Goal: Information Seeking & Learning: Learn about a topic

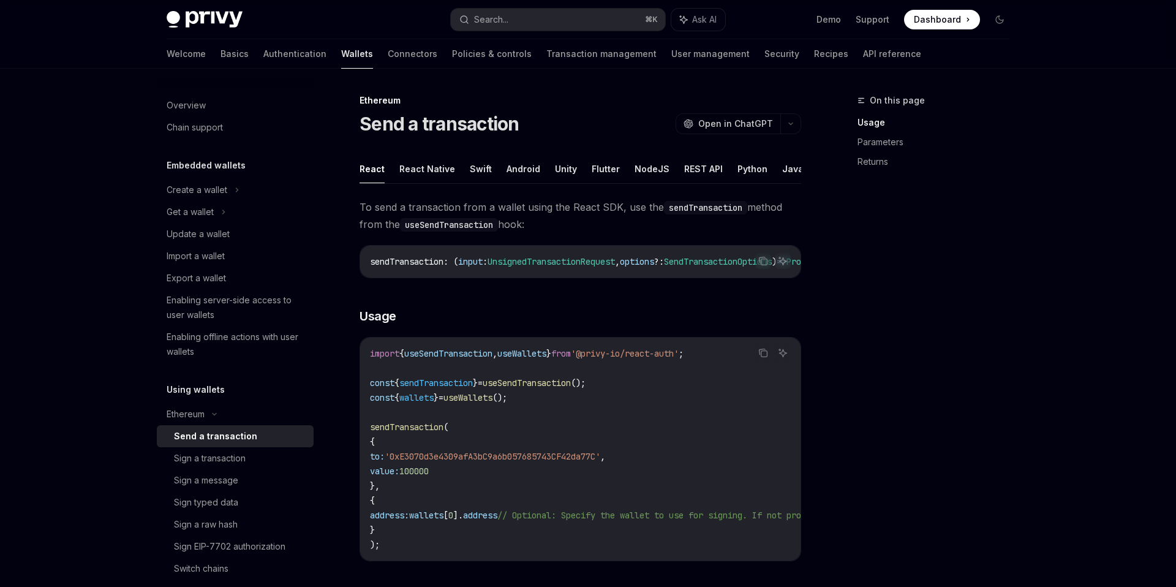
scroll to position [153, 0]
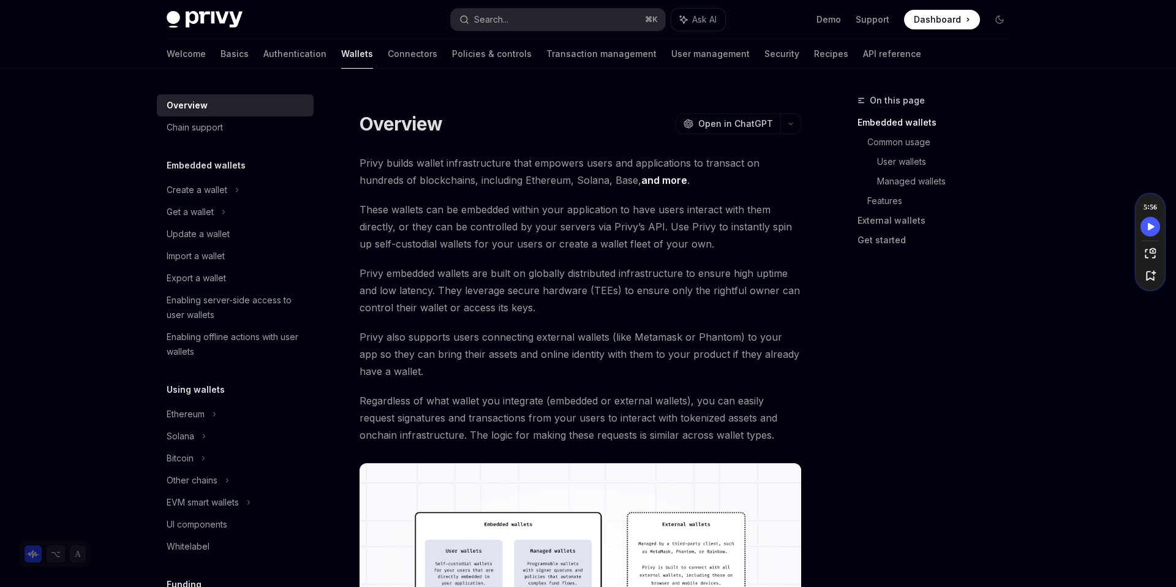
click at [927, 21] on span "Dashboard" at bounding box center [937, 19] width 47 height 12
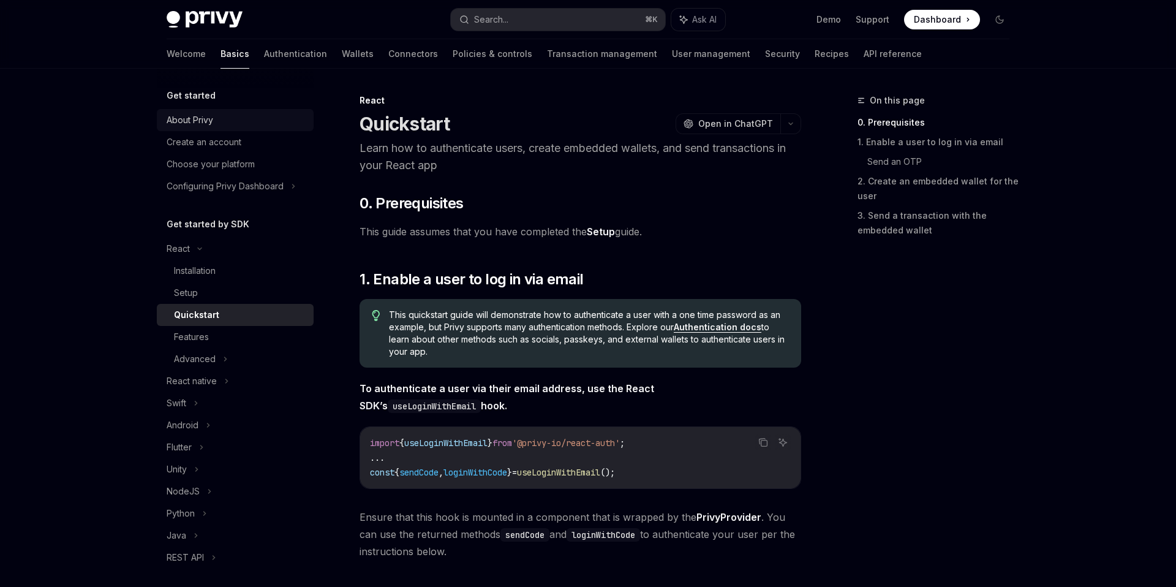
click at [211, 119] on div "About Privy" at bounding box center [190, 120] width 47 height 15
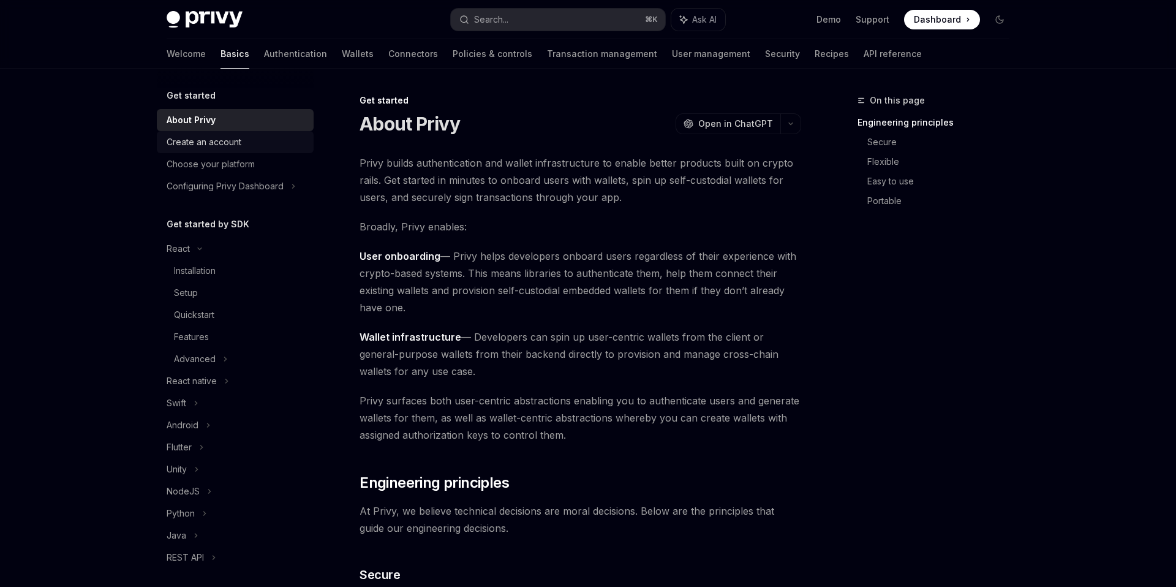
click at [205, 140] on div "Create an account" at bounding box center [204, 142] width 75 height 15
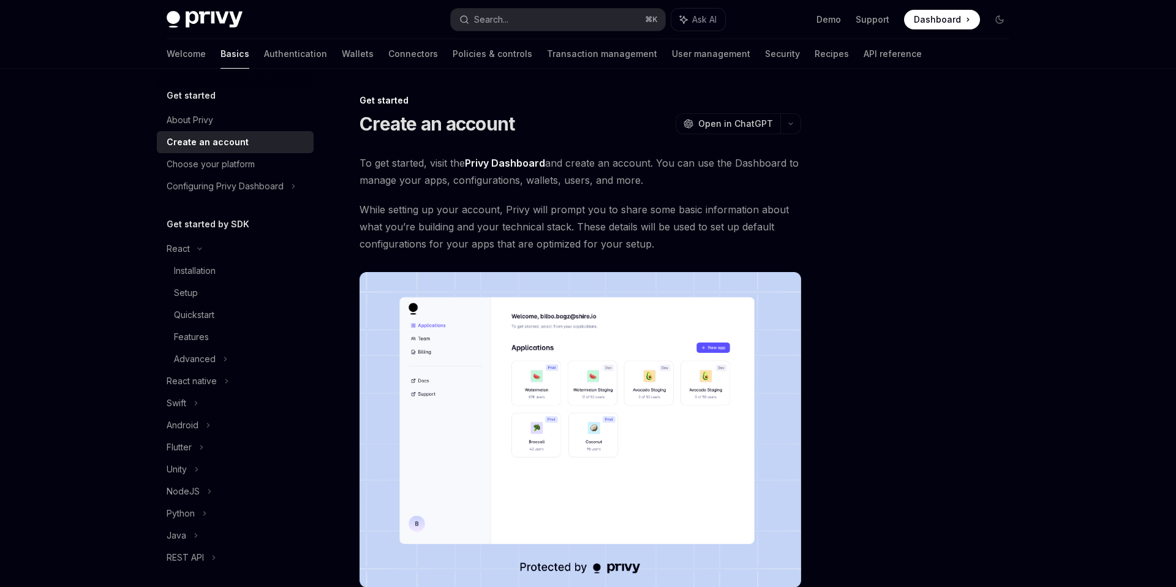
click at [201, 145] on div "Create an account" at bounding box center [208, 142] width 82 height 15
click at [194, 167] on div "Choose your platform" at bounding box center [211, 164] width 88 height 15
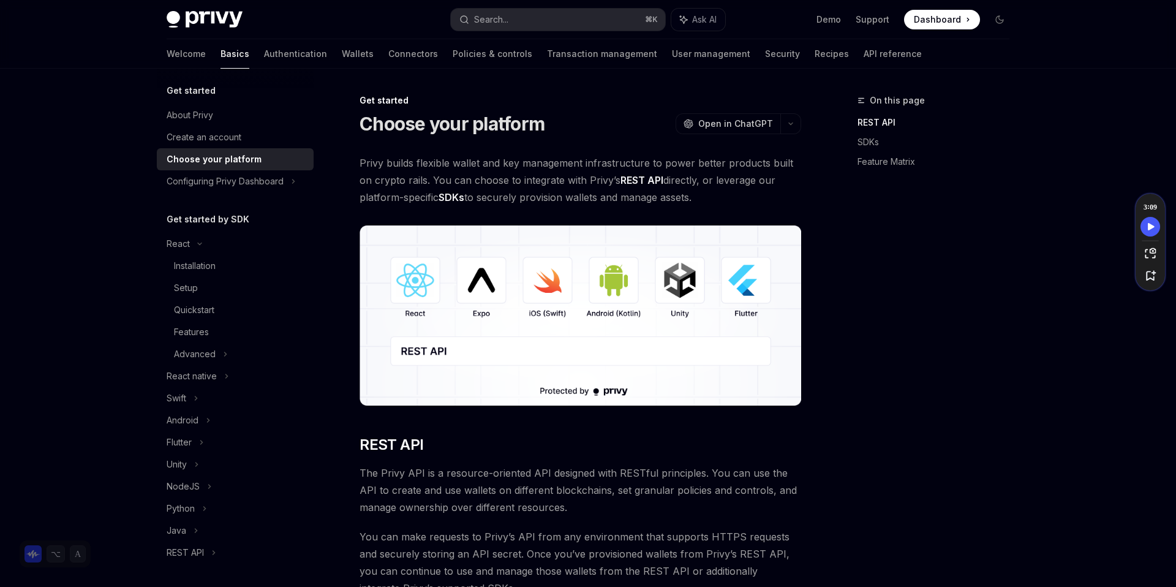
scroll to position [9, 0]
click at [190, 178] on div "Configuring Privy Dashboard" at bounding box center [225, 177] width 117 height 15
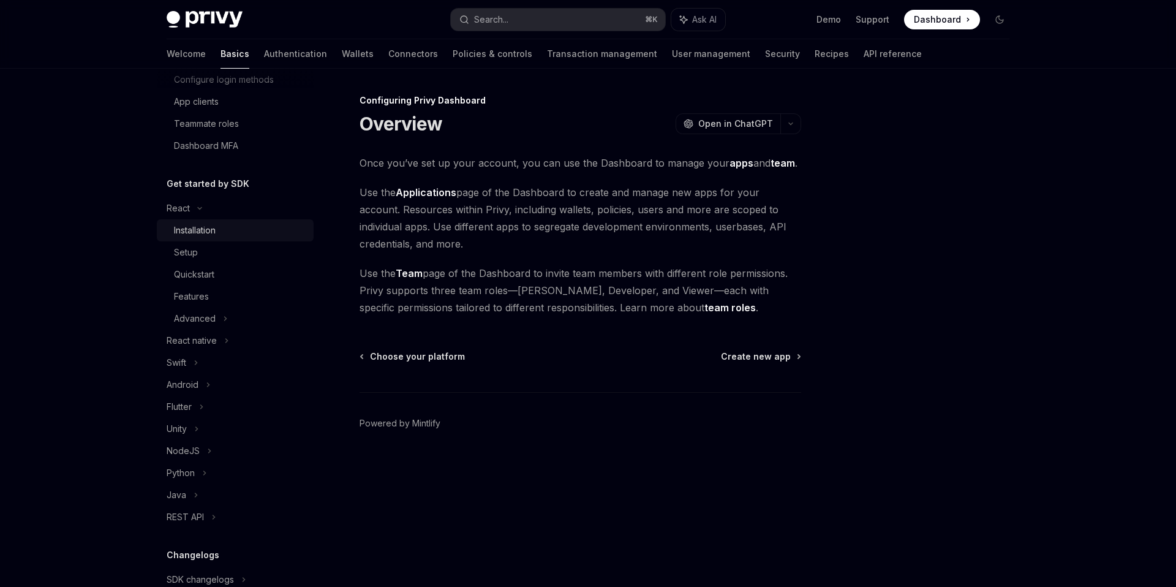
scroll to position [176, 0]
click at [206, 255] on div "Setup" at bounding box center [240, 249] width 132 height 15
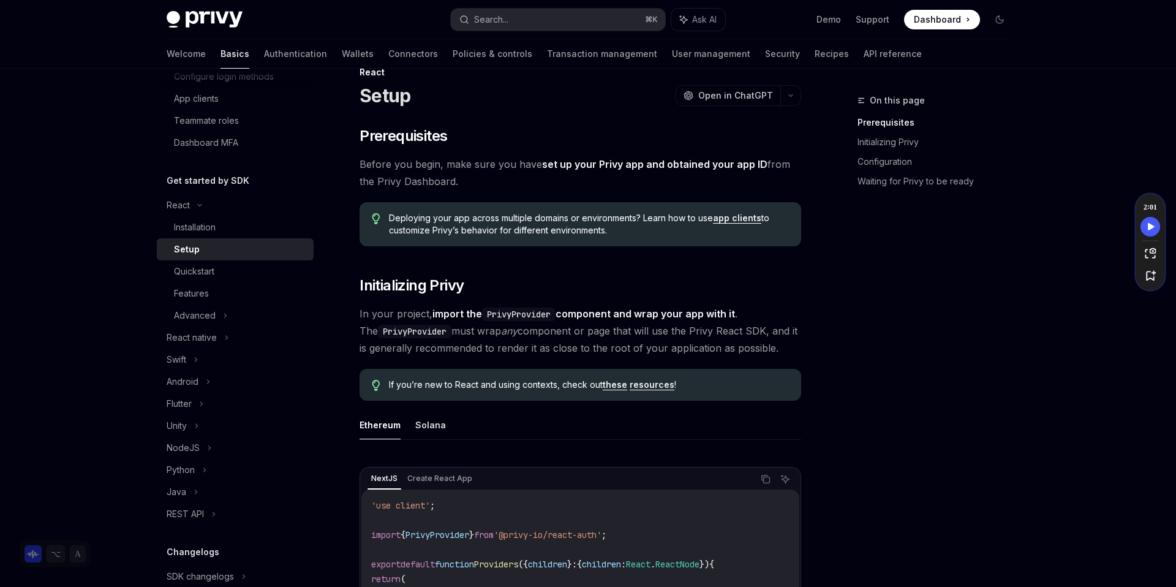
scroll to position [32, 0]
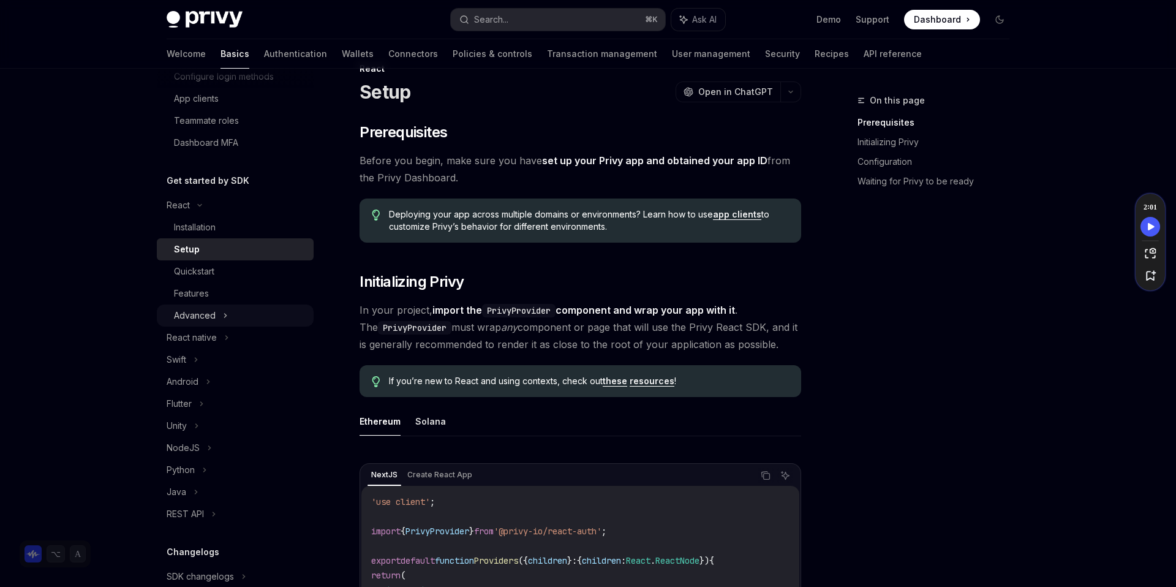
click at [211, 319] on div "Advanced" at bounding box center [195, 315] width 42 height 15
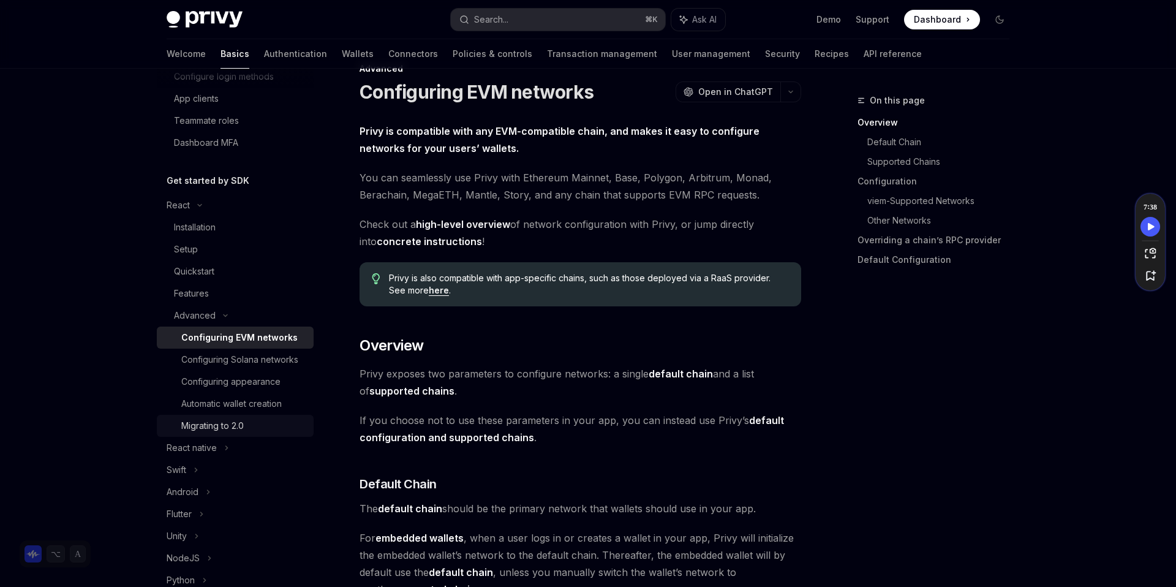
click at [228, 422] on div "Migrating to 2.0" at bounding box center [212, 425] width 62 height 15
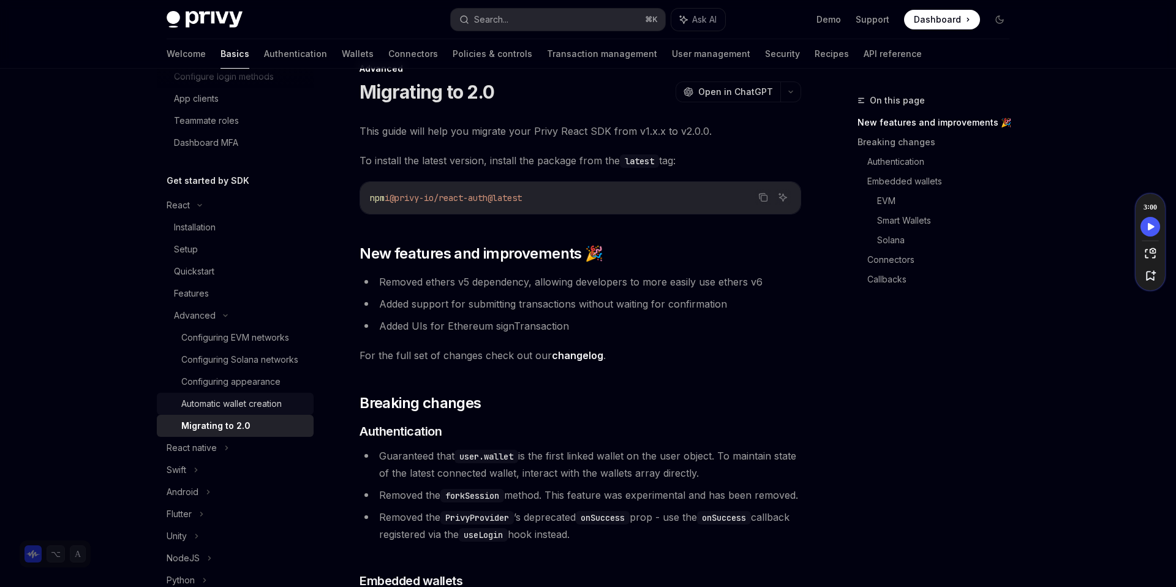
click at [232, 406] on div "Automatic wallet creation" at bounding box center [231, 403] width 100 height 15
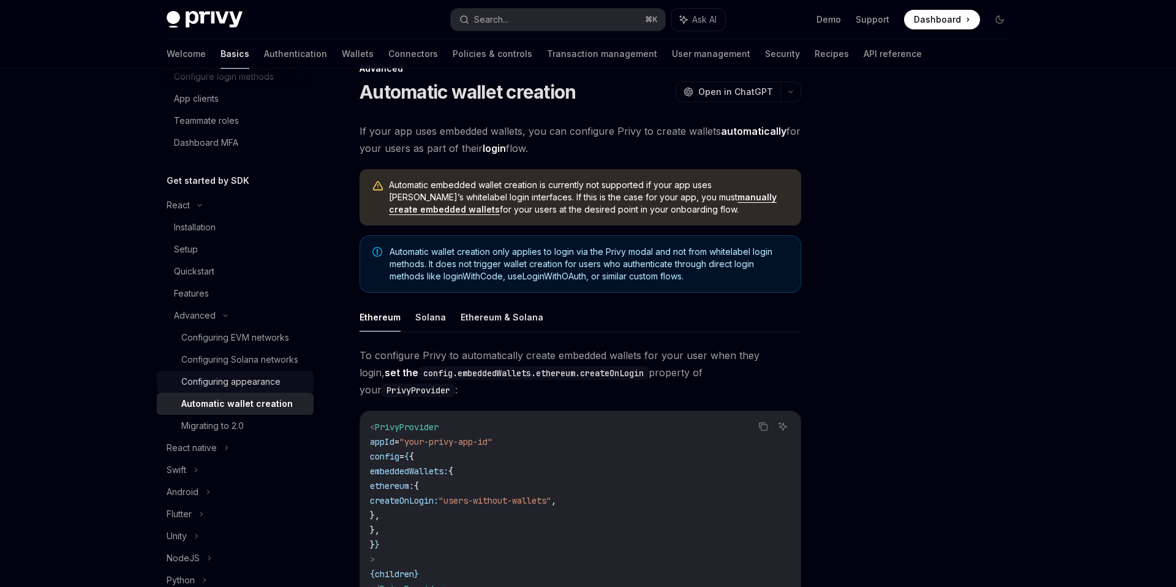
click at [234, 384] on div "Configuring appearance" at bounding box center [230, 381] width 99 height 15
type textarea "*"
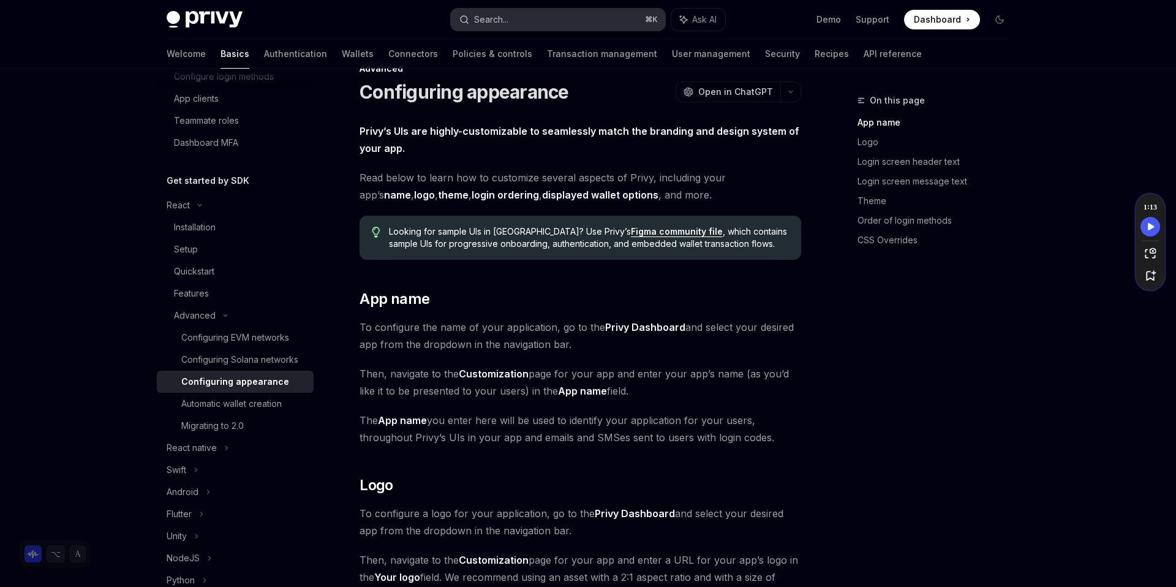
click at [517, 10] on button "Search... ⌘ K" at bounding box center [558, 20] width 214 height 22
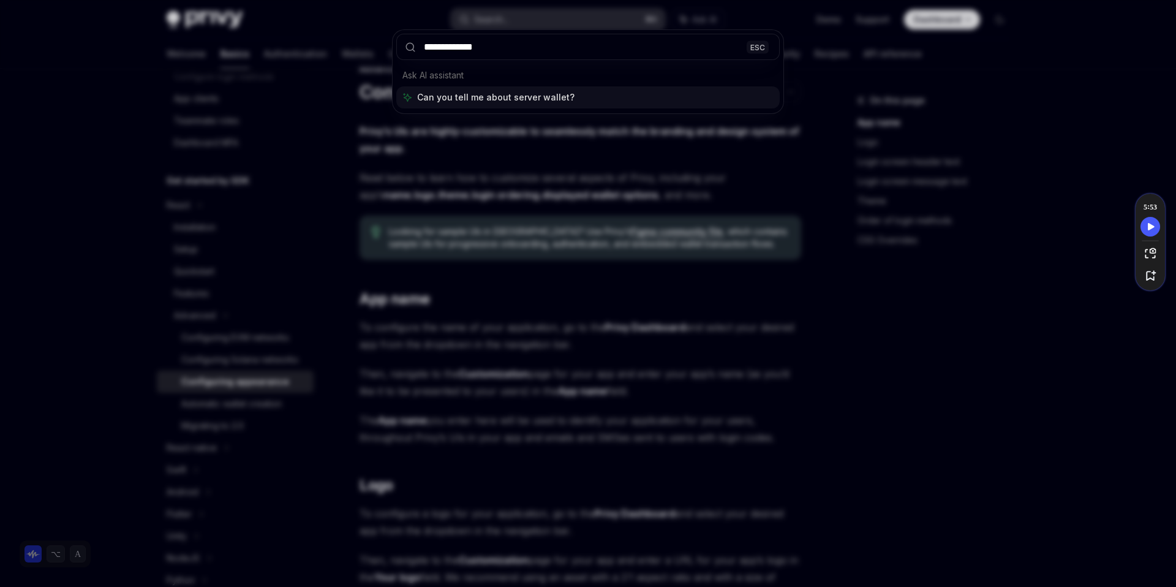
type input "**********"
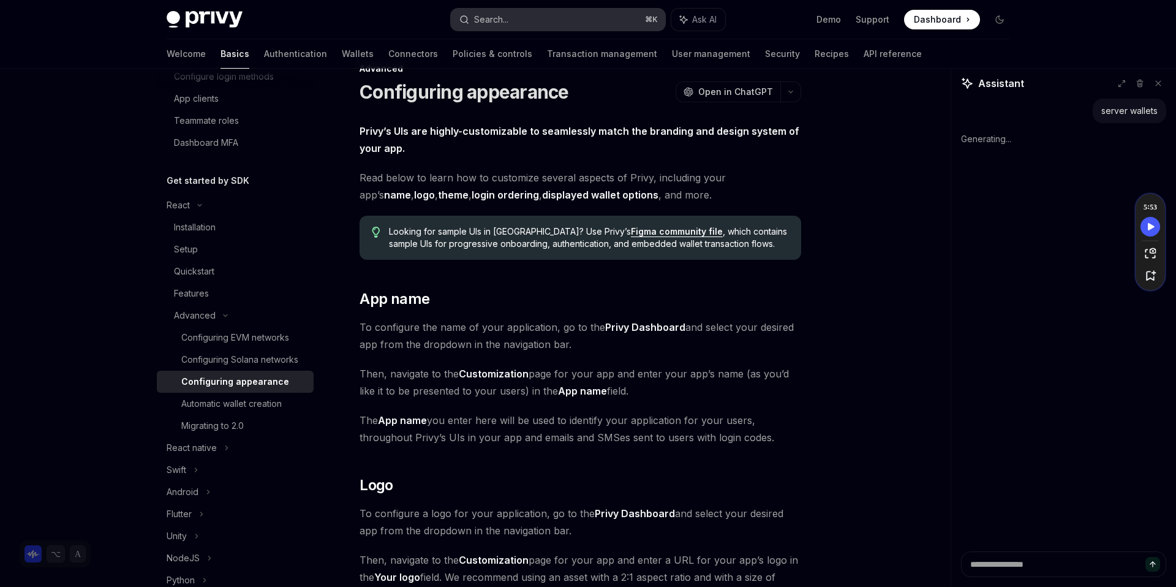
click at [538, 15] on button "Search... ⌘ K" at bounding box center [558, 20] width 214 height 22
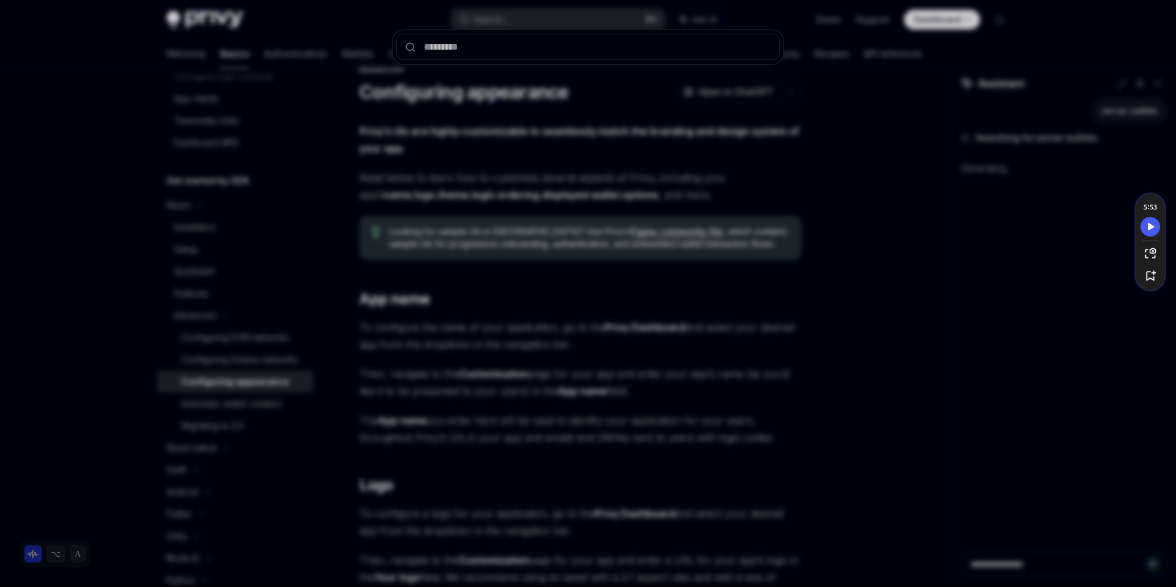
click at [508, 53] on input "text" at bounding box center [587, 47] width 383 height 26
type textarea "*"
type input "**********"
type textarea "*"
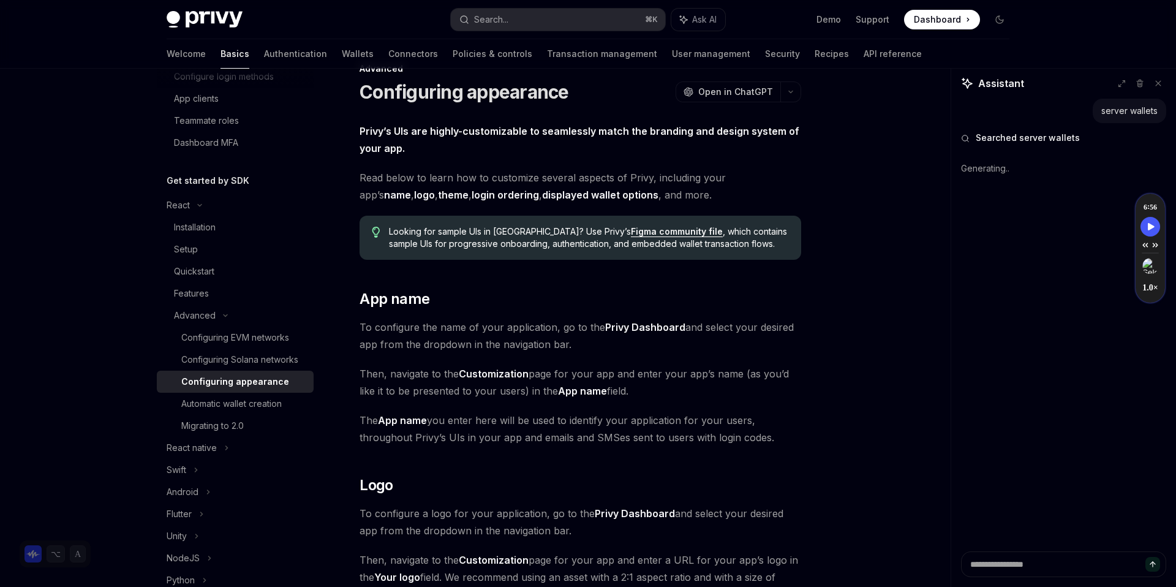
scroll to position [69, 0]
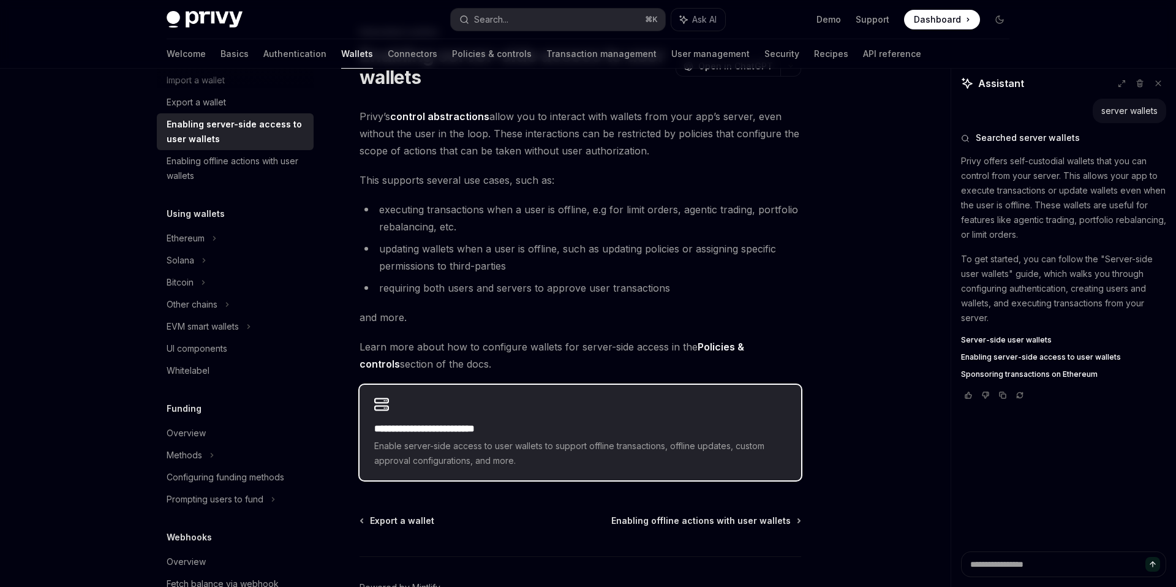
click at [548, 420] on div "**********" at bounding box center [581, 433] width 442 height 96
click at [542, 420] on div "**********" at bounding box center [581, 433] width 442 height 96
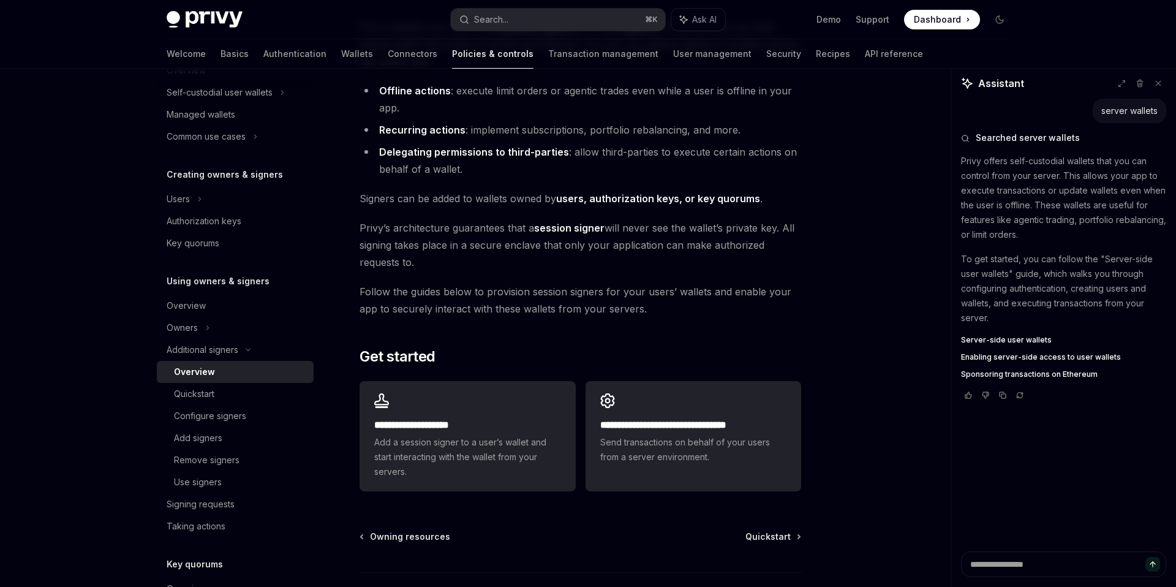
scroll to position [139, 0]
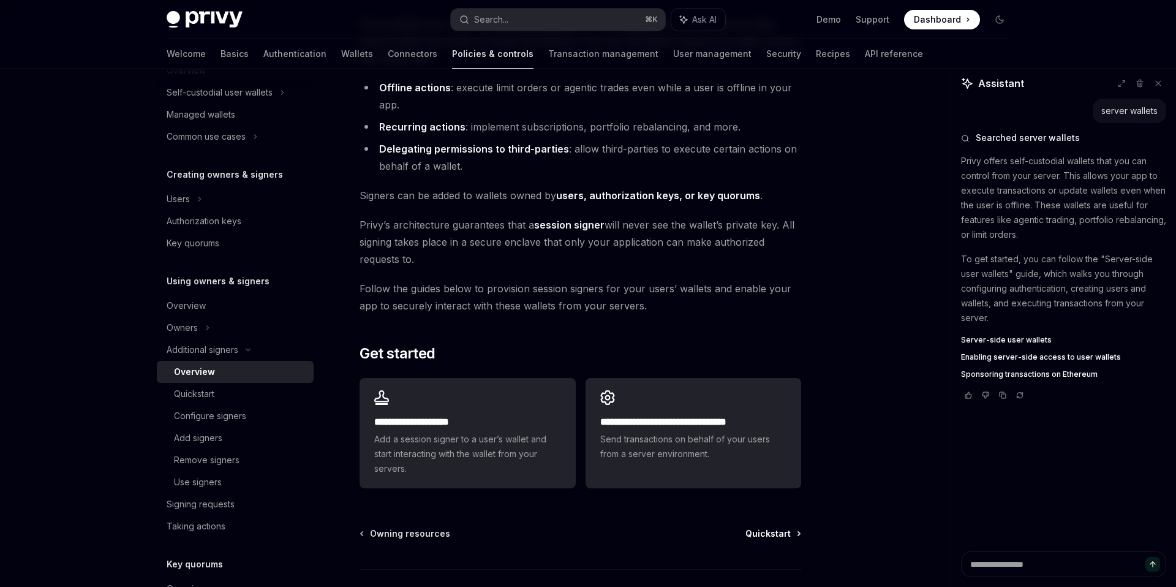
click at [766, 535] on span "Quickstart" at bounding box center [767, 533] width 45 height 12
type textarea "*"
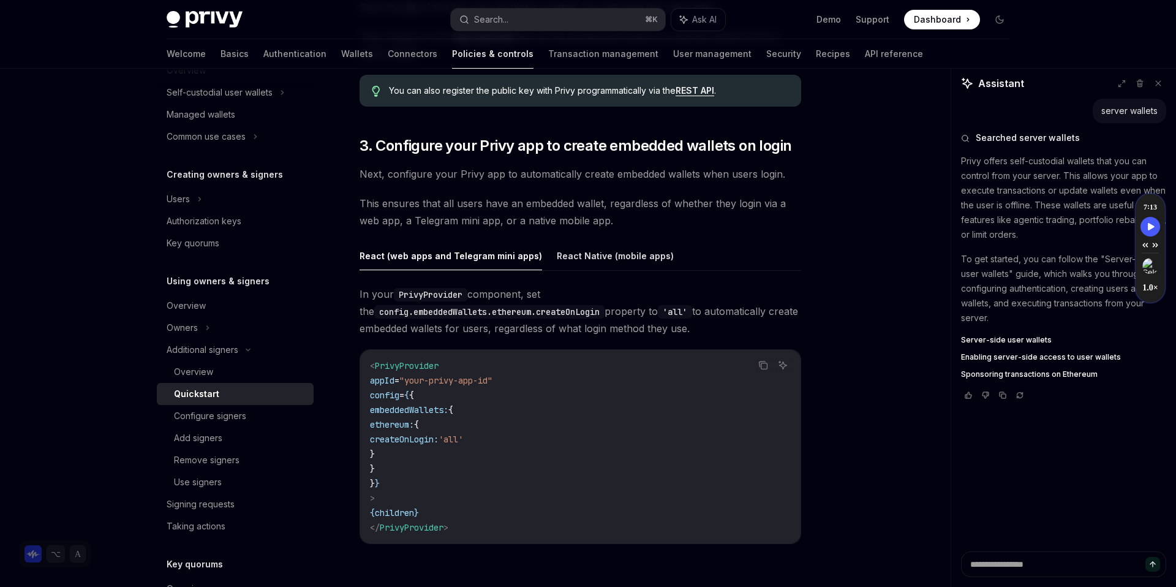
scroll to position [1121, 0]
